Goal: Task Accomplishment & Management: Manage account settings

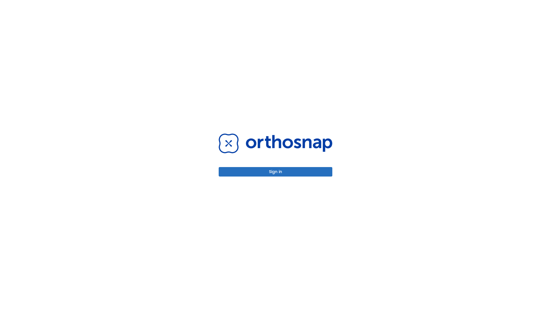
click at [275, 172] on button "Sign in" at bounding box center [276, 171] width 114 height 9
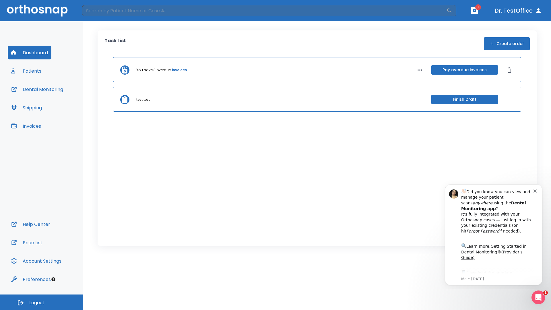
click at [42, 302] on span "Logout" at bounding box center [36, 303] width 15 height 6
